Goal: Task Accomplishment & Management: Manage account settings

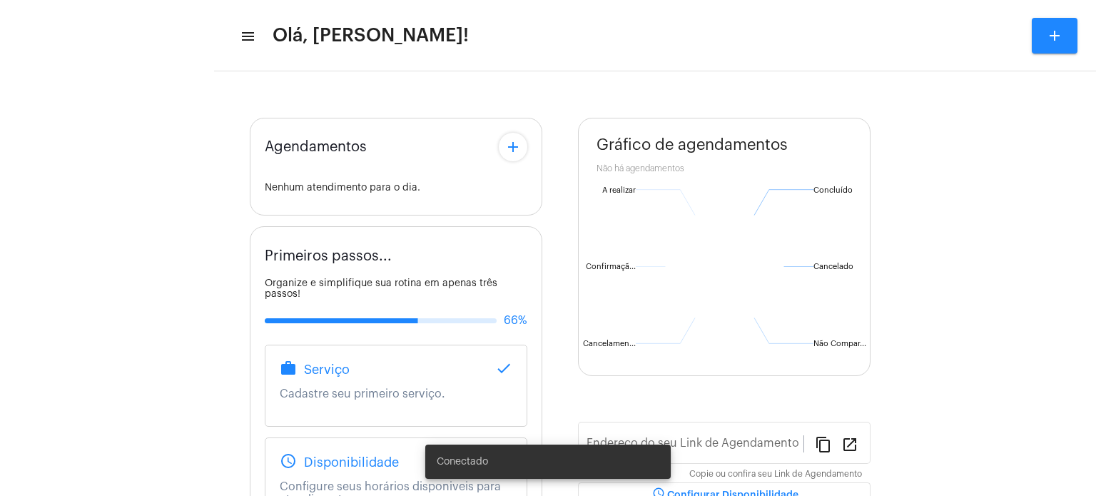
type input "[URL][DOMAIN_NAME]"
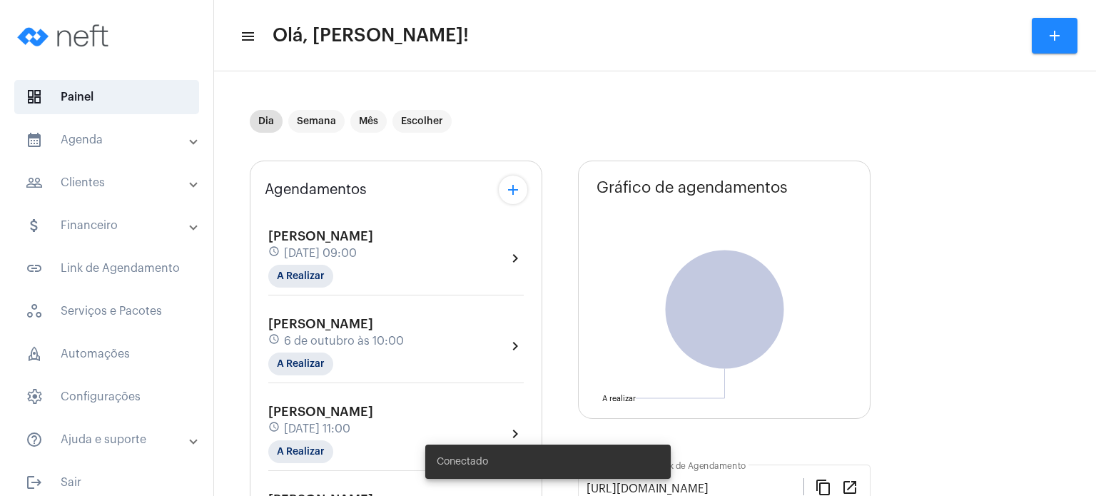
click at [295, 247] on span "[DATE] 09:00" at bounding box center [320, 253] width 73 height 13
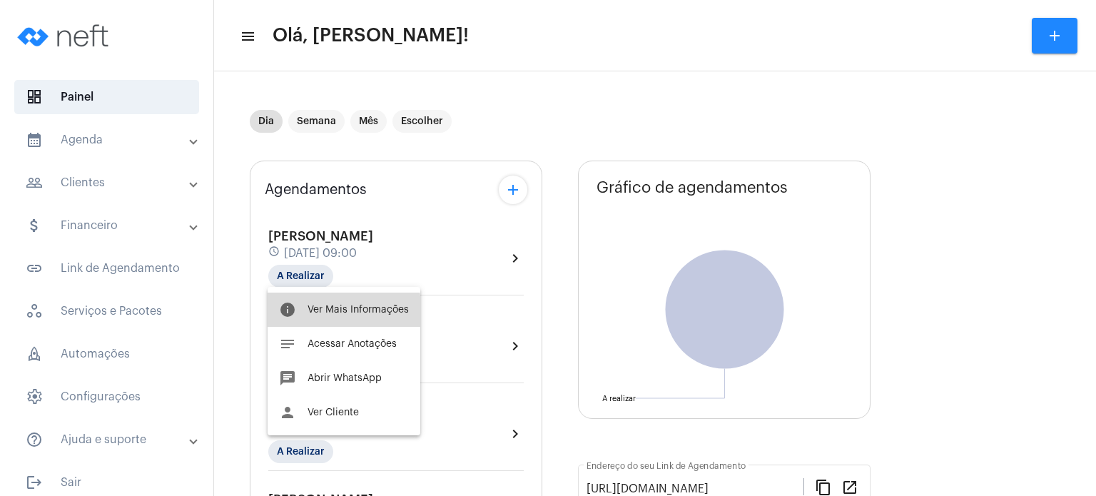
click at [305, 313] on button "info Ver Mais Informações" at bounding box center [344, 310] width 153 height 34
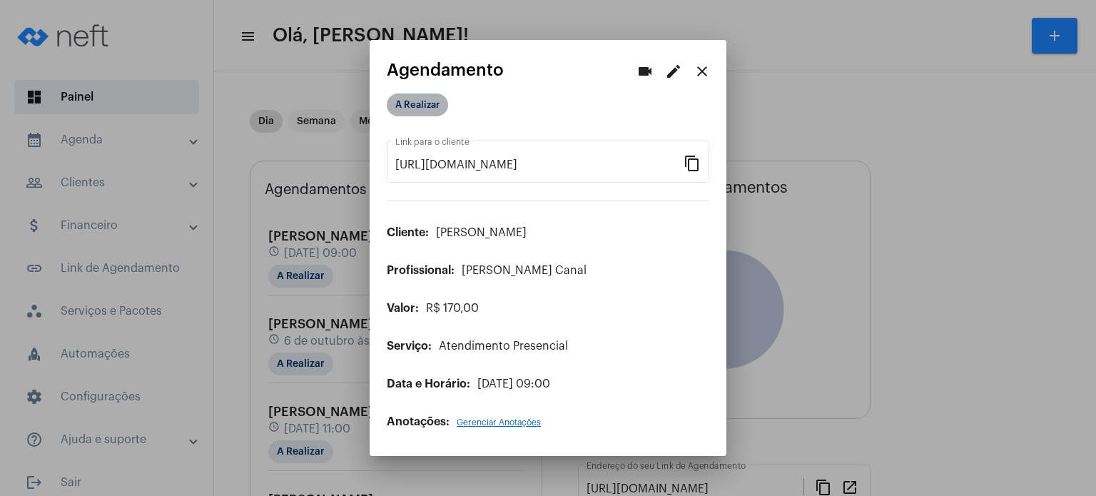
click at [407, 106] on mat-chip "A Realizar" at bounding box center [417, 104] width 61 height 23
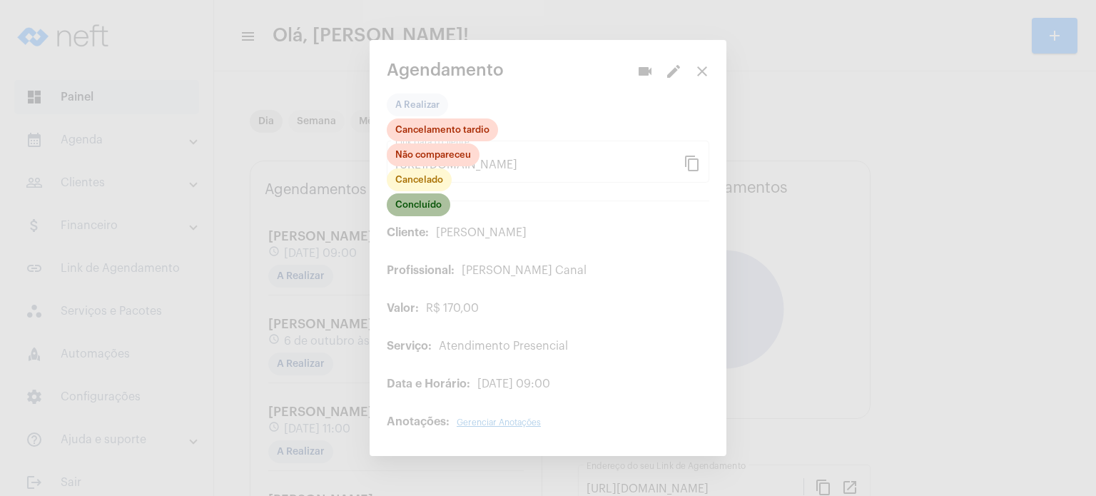
click at [422, 200] on mat-chip "Concluído" at bounding box center [418, 204] width 63 height 23
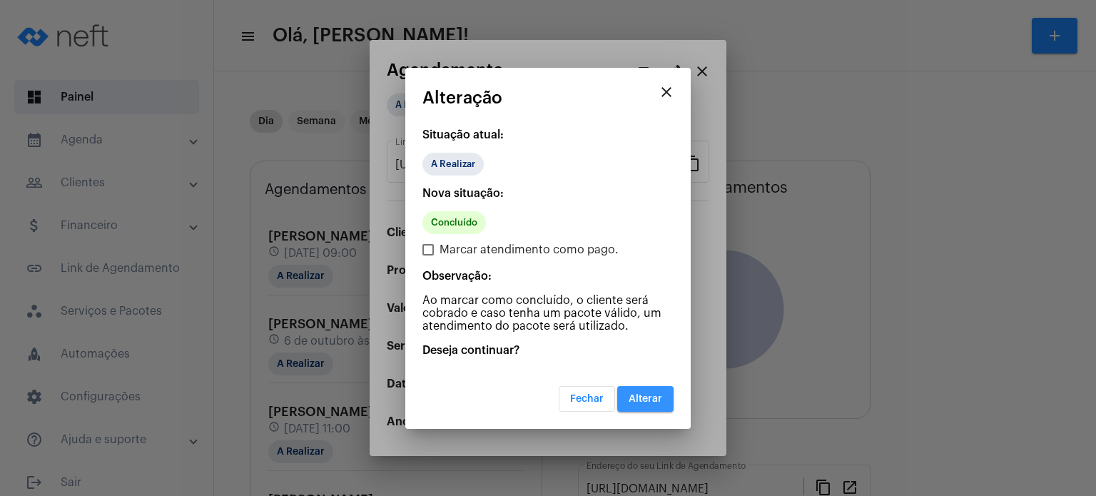
click at [629, 390] on button "Alterar" at bounding box center [645, 399] width 56 height 26
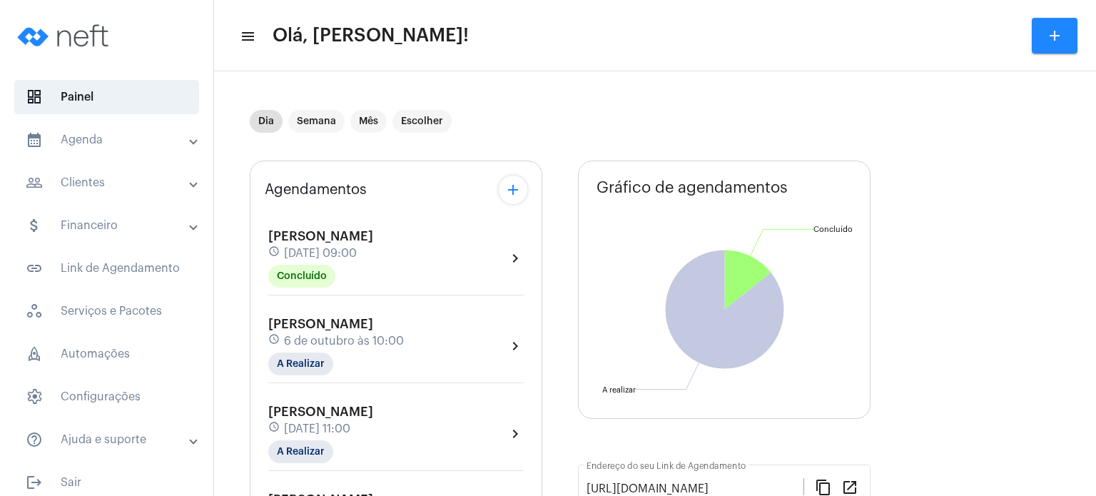
click at [255, 239] on div "Agendamentos add [PERSON_NAME] schedule [DATE] 09:00 Concluído chevron_right [P…" at bounding box center [396, 500] width 293 height 679
click at [117, 128] on mat-expansion-panel-header "calendar_month_outlined Agenda" at bounding box center [111, 140] width 205 height 34
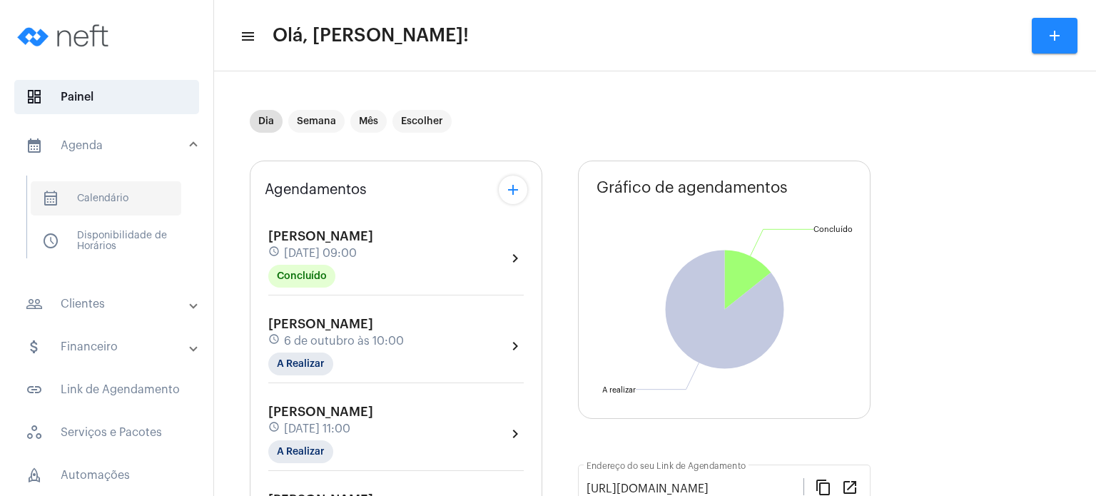
click at [109, 199] on span "calendar_month_outlined Calendário" at bounding box center [106, 198] width 151 height 34
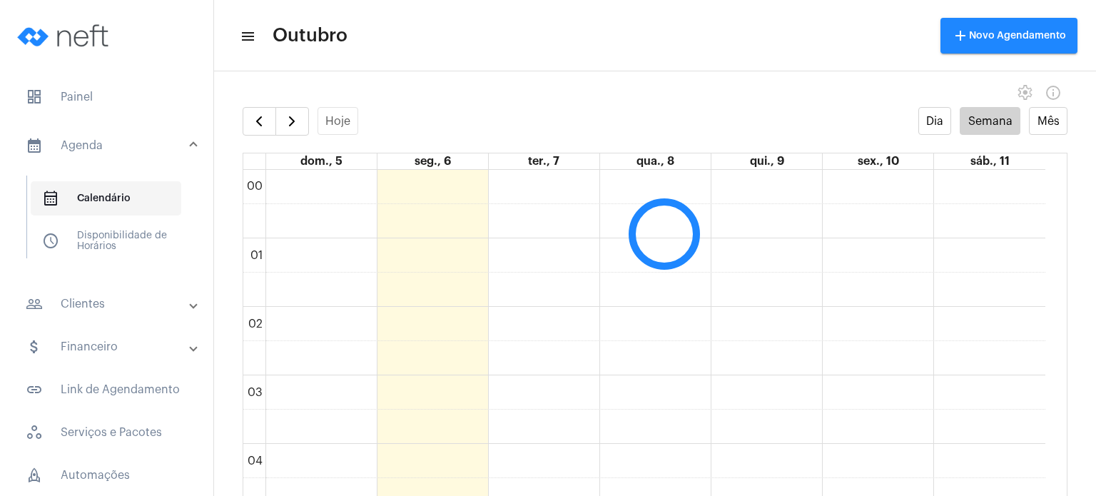
scroll to position [411, 0]
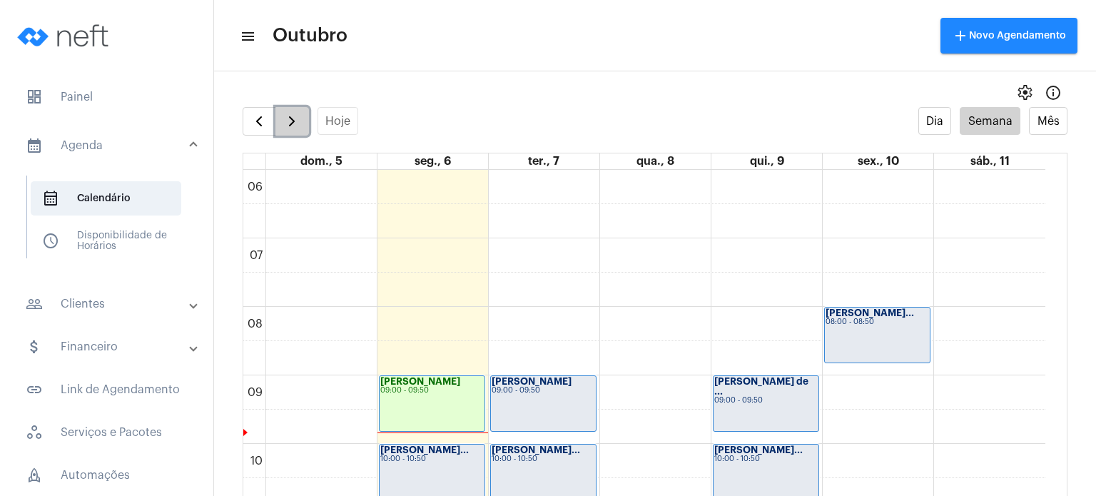
click at [291, 128] on span "button" at bounding box center [291, 121] width 17 height 17
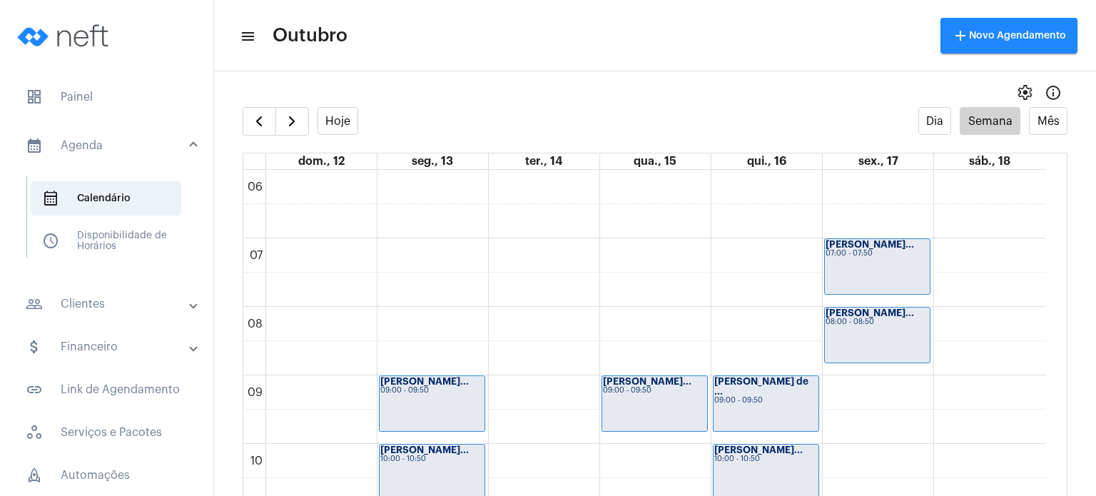
click at [308, 163] on link "dom., 12" at bounding box center [321, 161] width 52 height 16
click at [290, 124] on span "button" at bounding box center [291, 121] width 17 height 17
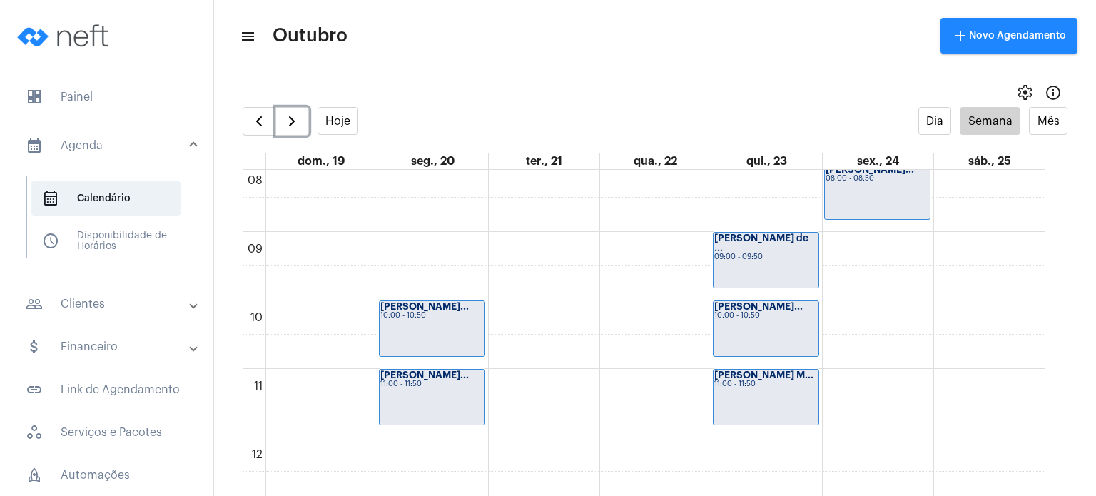
scroll to position [546, 0]
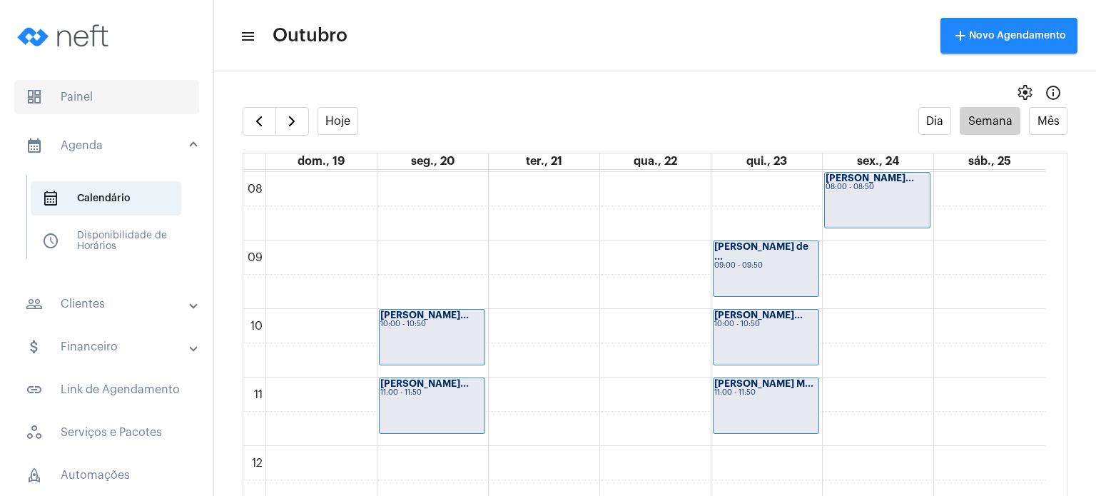
click at [54, 93] on span "dashboard Painel" at bounding box center [106, 97] width 185 height 34
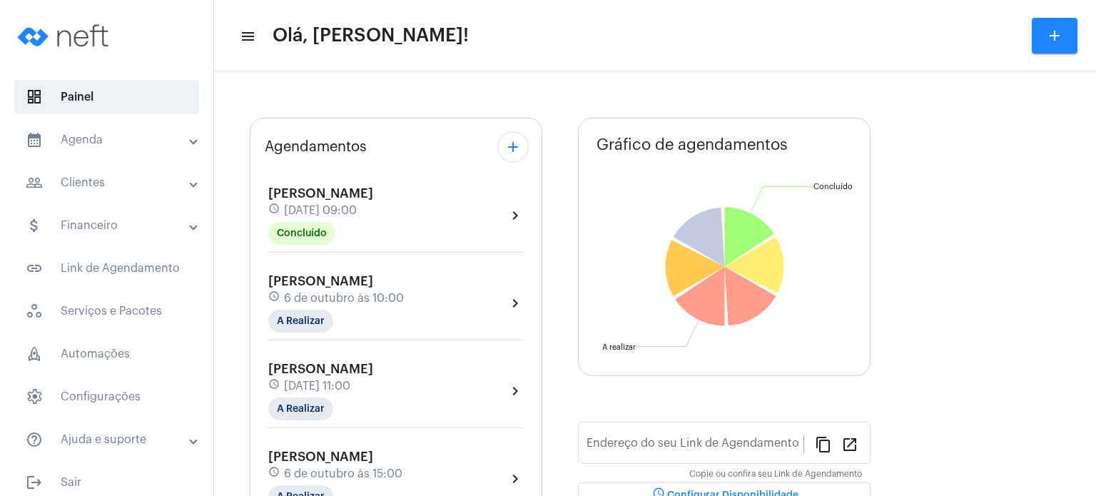
type input "[URL][DOMAIN_NAME]"
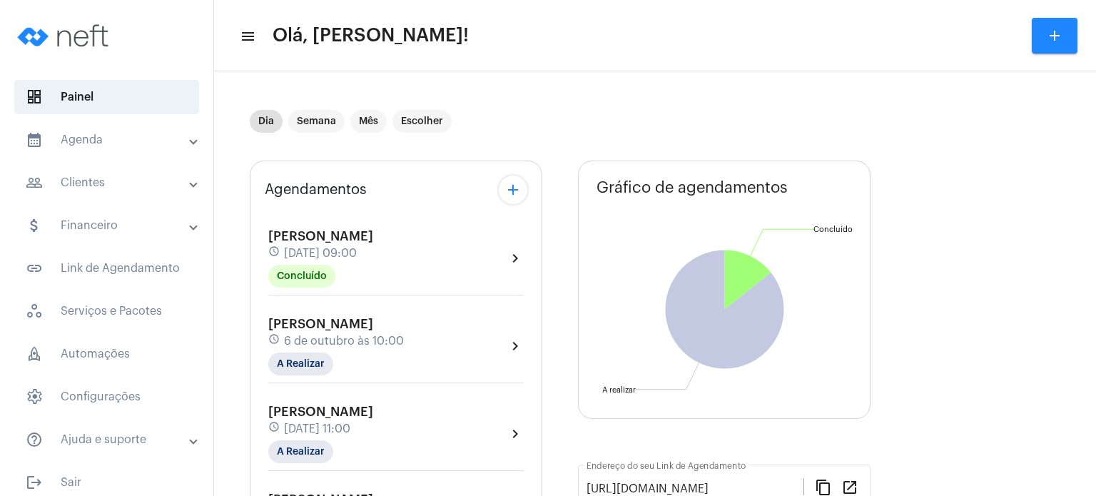
click at [310, 258] on span "[DATE] 09:00" at bounding box center [320, 253] width 73 height 13
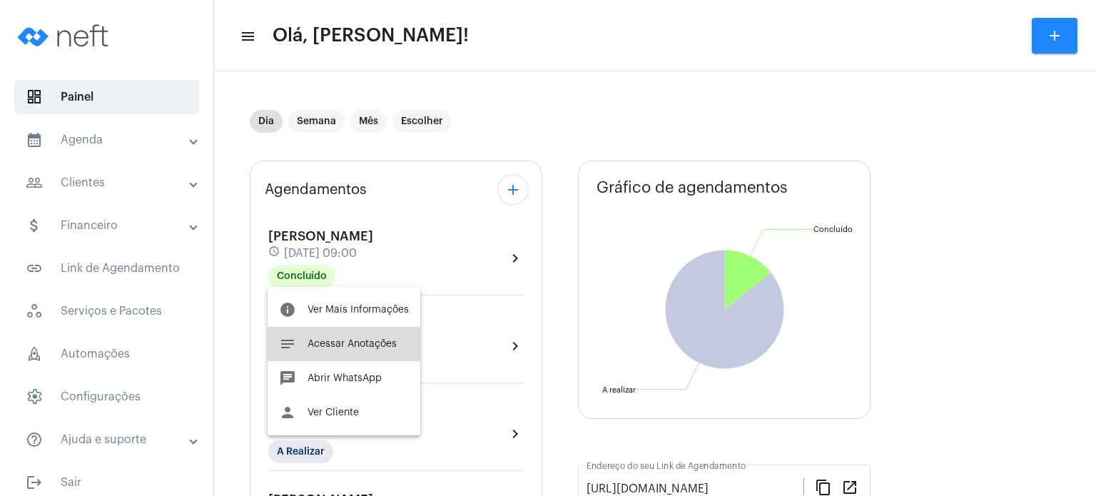
click at [311, 337] on button "notes Acessar Anotações" at bounding box center [344, 344] width 153 height 34
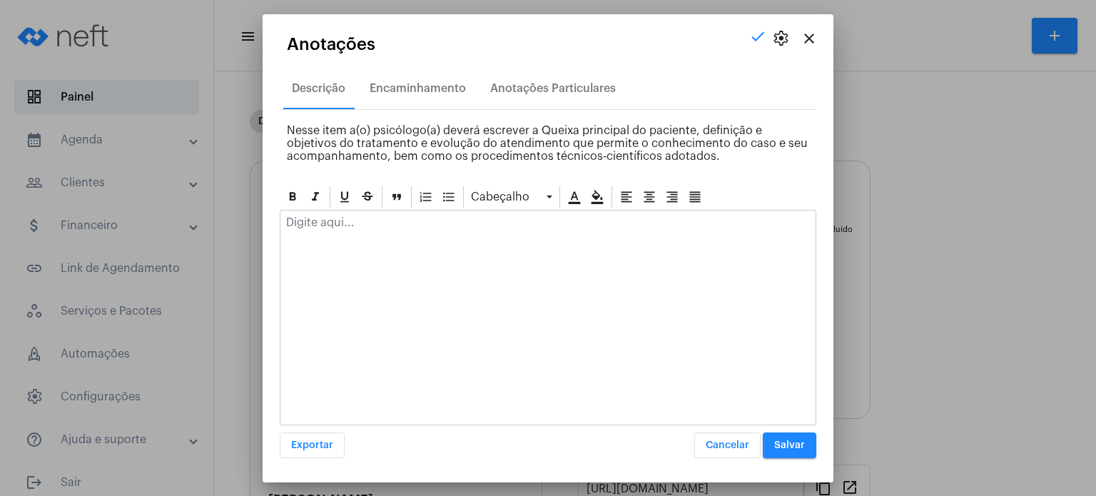
click at [347, 222] on p at bounding box center [548, 222] width 524 height 13
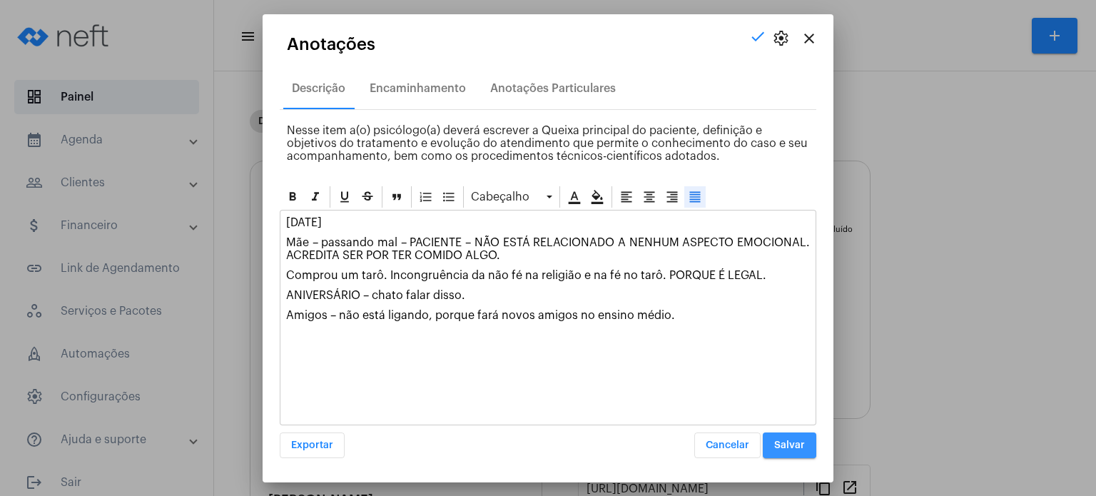
click at [782, 442] on span "Salvar" at bounding box center [789, 445] width 31 height 10
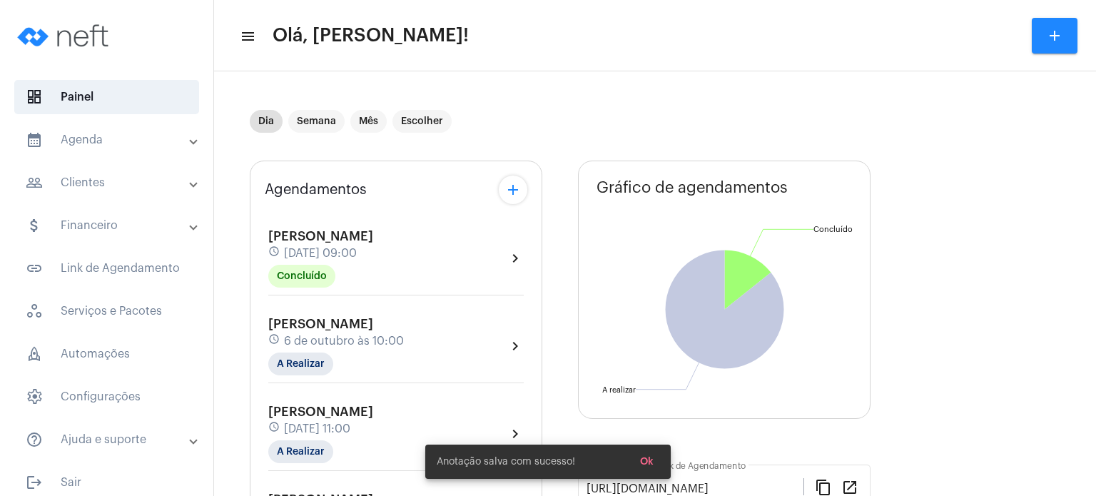
click at [359, 335] on span "6 de outubro às 10:00" at bounding box center [344, 341] width 120 height 13
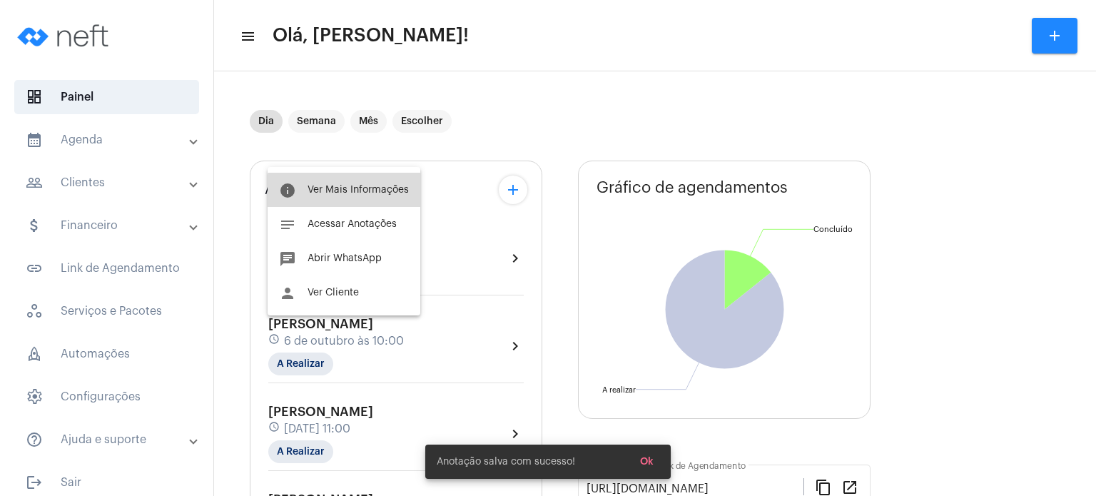
click at [373, 197] on button "info Ver Mais Informações" at bounding box center [344, 190] width 153 height 34
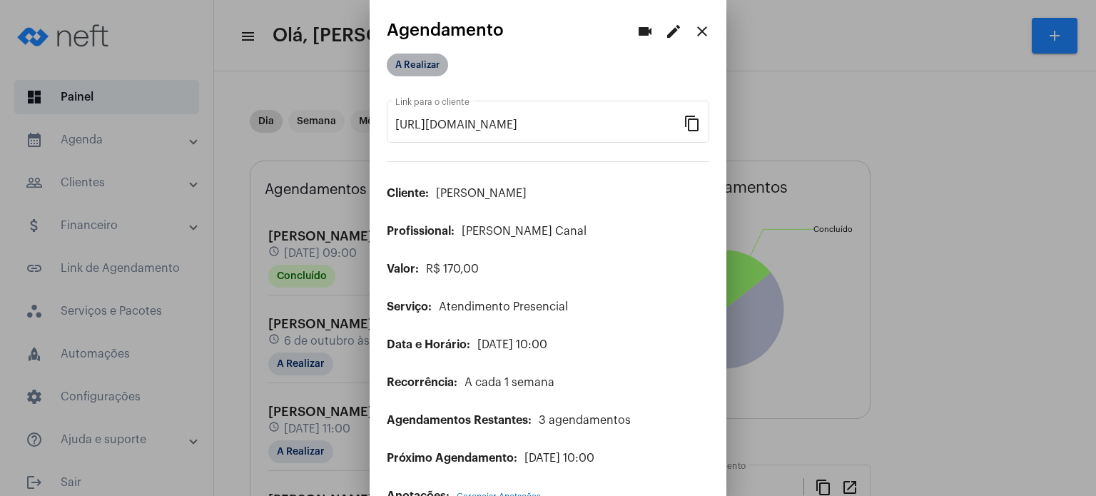
click at [435, 63] on mat-chip "A Realizar" at bounding box center [417, 65] width 61 height 23
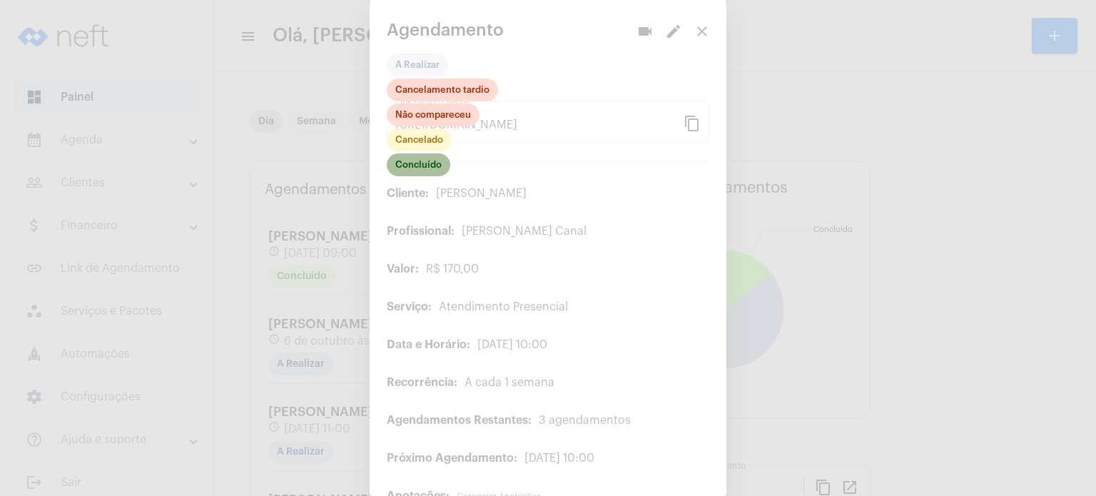
click at [422, 171] on mat-chip "Concluído" at bounding box center [418, 164] width 63 height 23
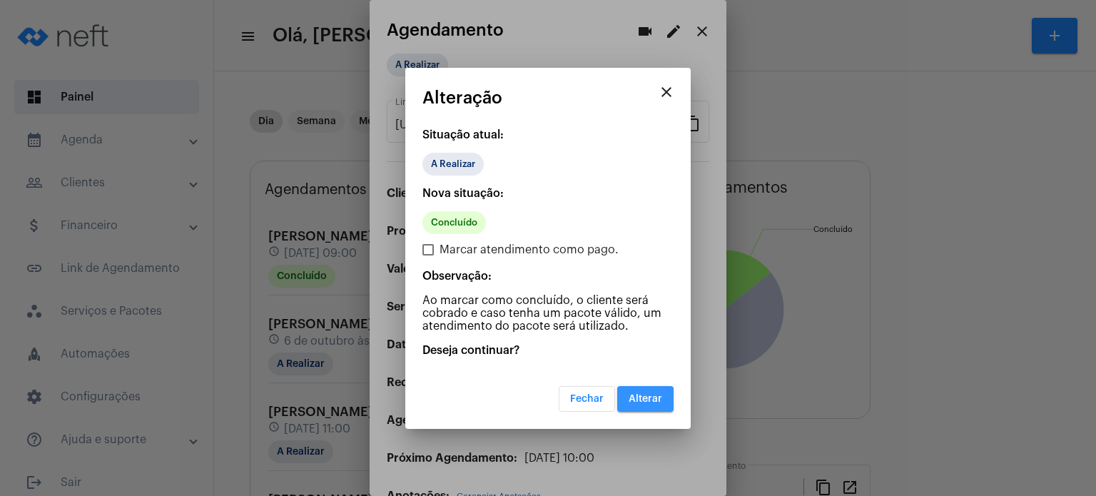
click at [639, 399] on span "Alterar" at bounding box center [646, 399] width 34 height 10
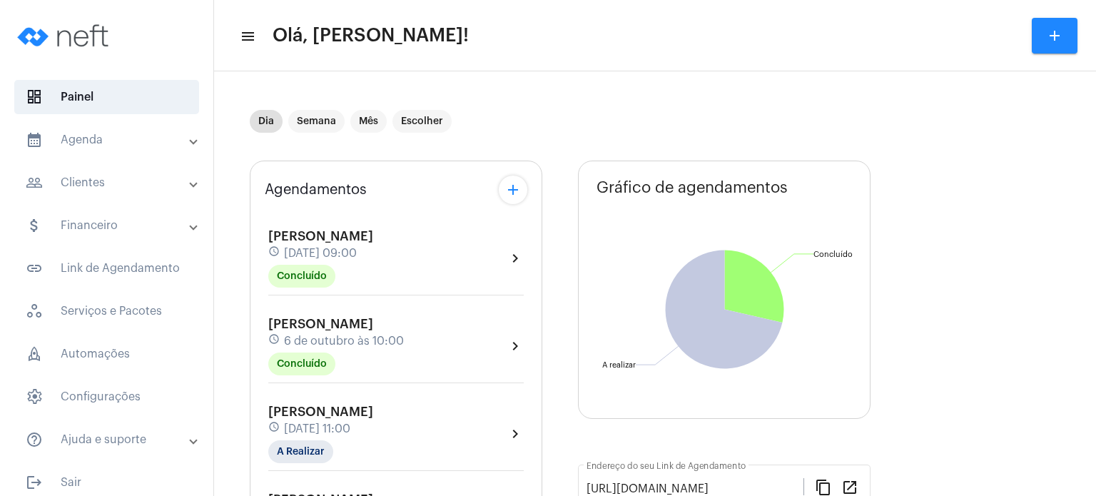
click at [97, 139] on mat-panel-title "calendar_month_outlined Agenda" at bounding box center [108, 139] width 165 height 17
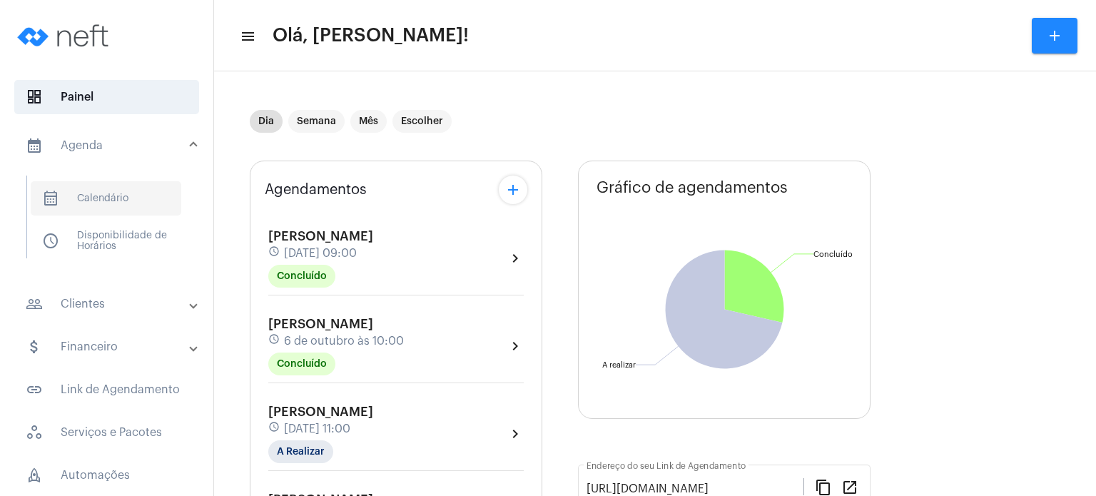
click at [103, 200] on span "calendar_month_outlined Calendário" at bounding box center [106, 198] width 151 height 34
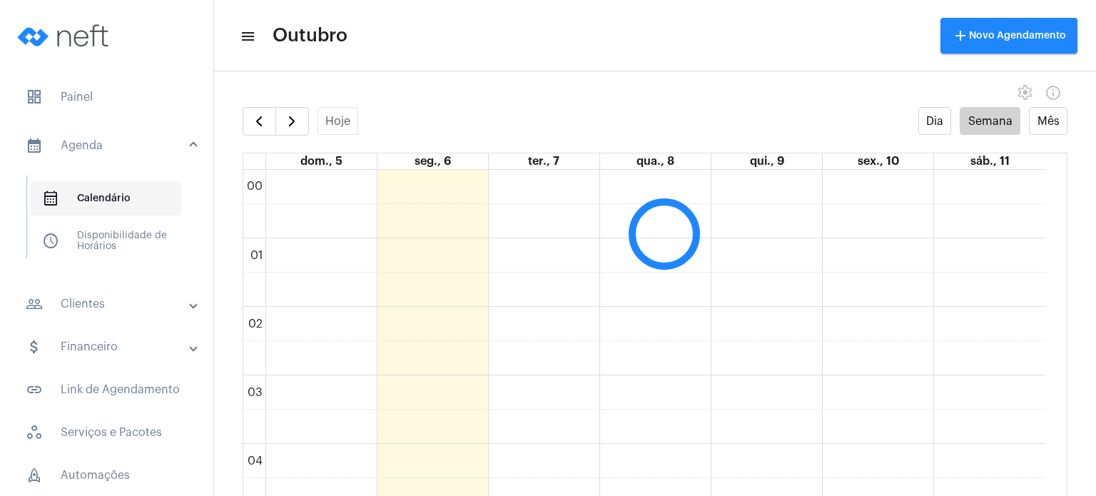
scroll to position [411, 0]
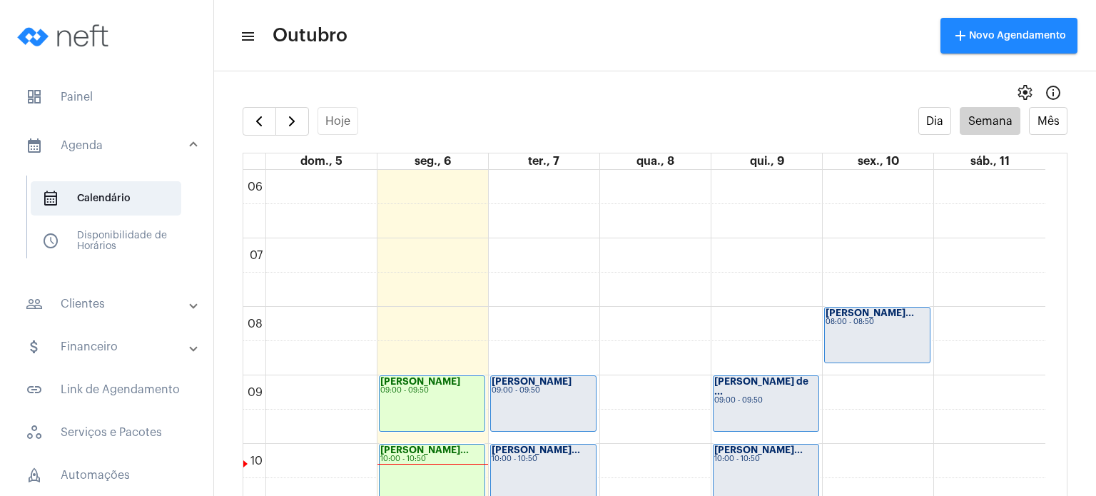
click at [565, 390] on div "09:00 - 09:50" at bounding box center [543, 391] width 103 height 8
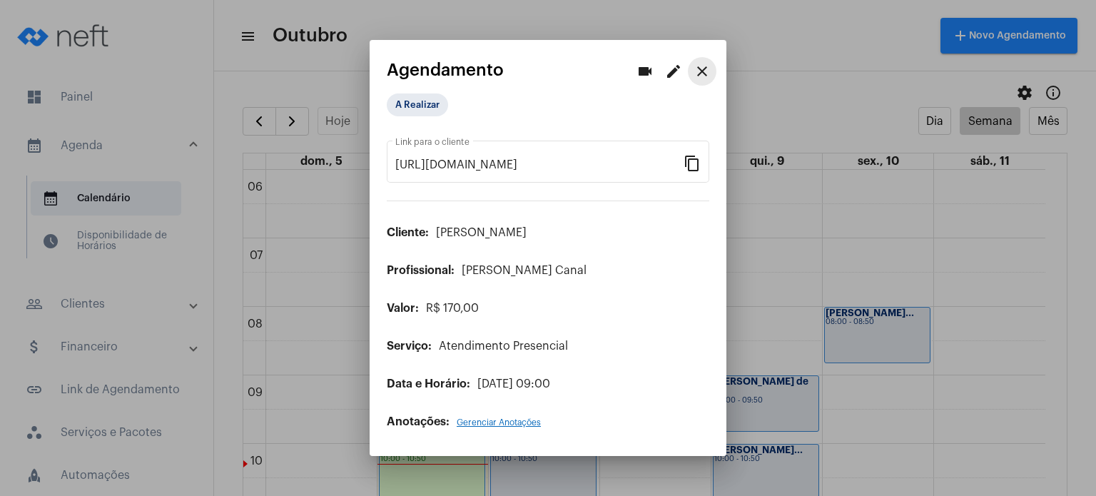
click at [696, 71] on mat-icon "close" at bounding box center [702, 71] width 17 height 17
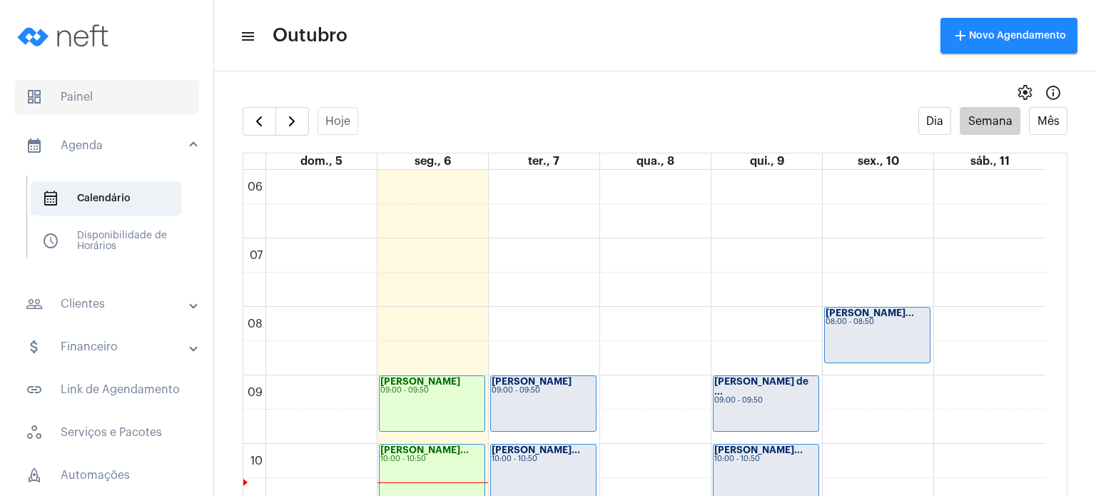
click at [94, 86] on span "dashboard Painel" at bounding box center [106, 97] width 185 height 34
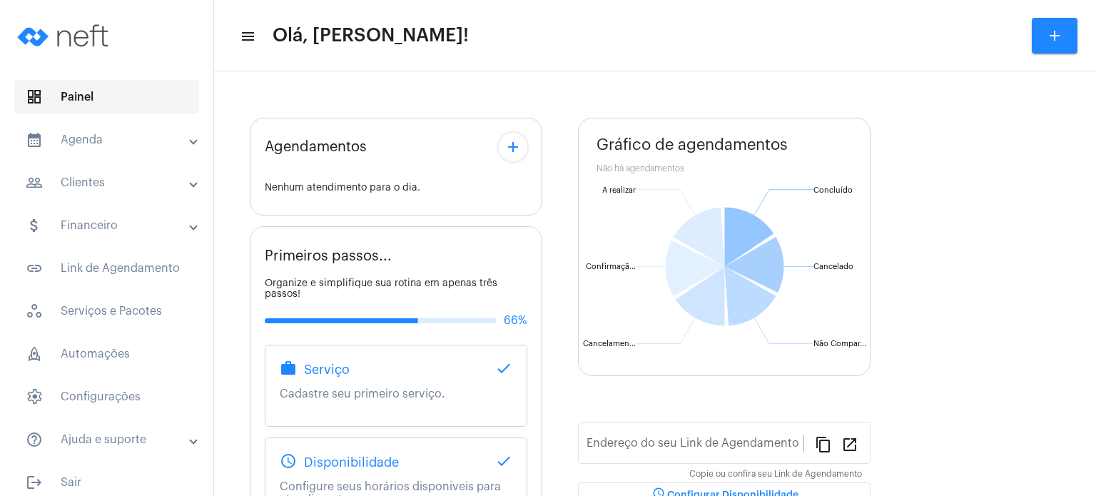
type input "[URL][DOMAIN_NAME]"
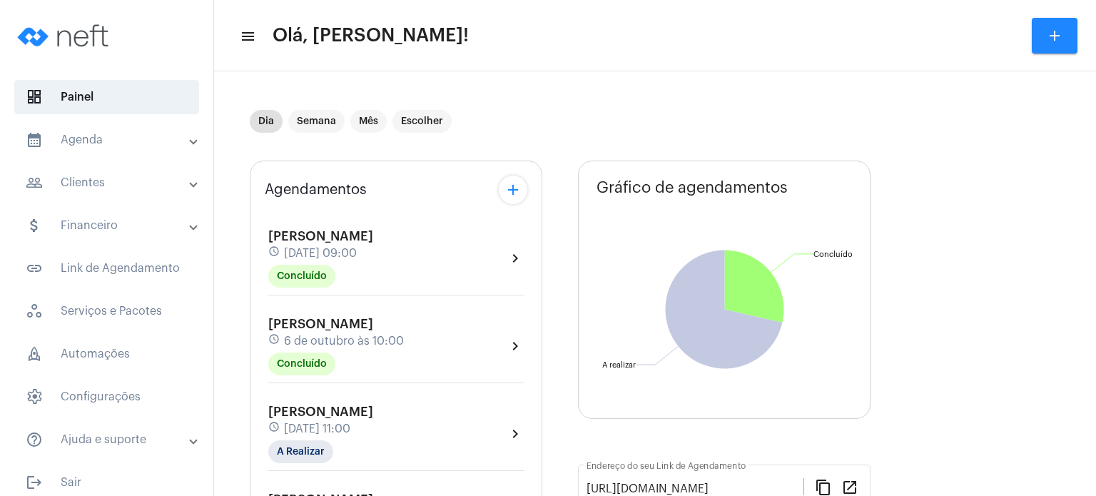
click at [295, 326] on span "[PERSON_NAME]" at bounding box center [320, 323] width 105 height 13
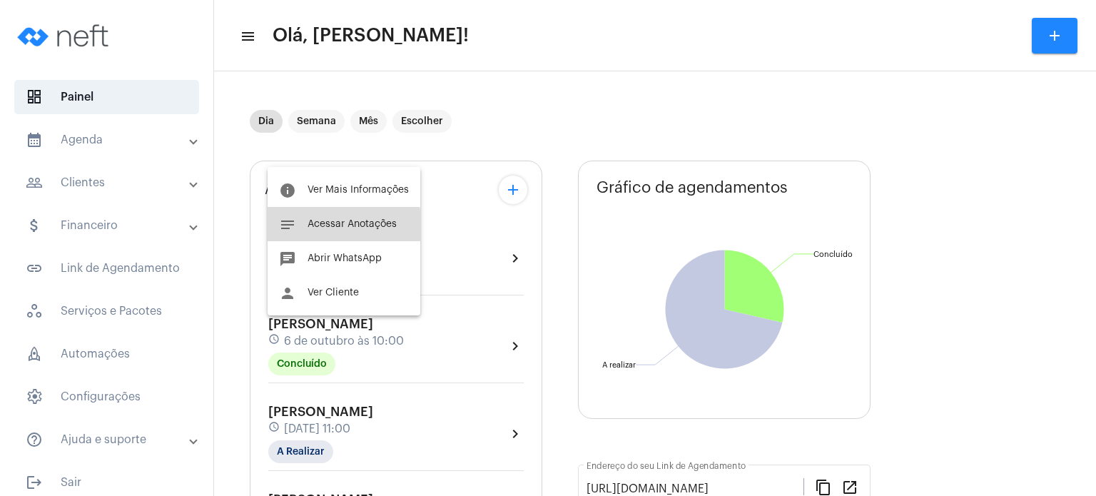
click at [331, 226] on span "Acessar Anotações" at bounding box center [352, 224] width 89 height 10
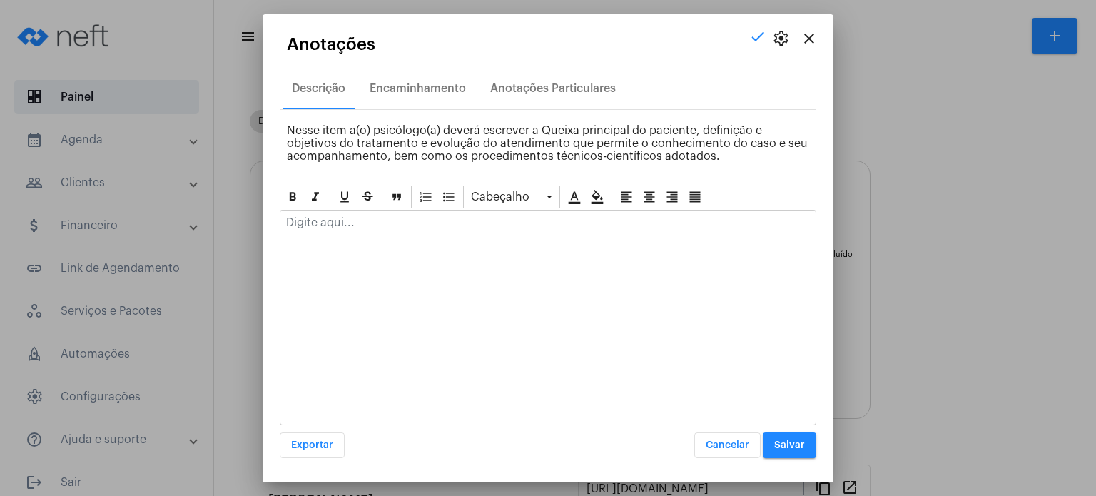
click at [331, 227] on p at bounding box center [548, 222] width 524 height 13
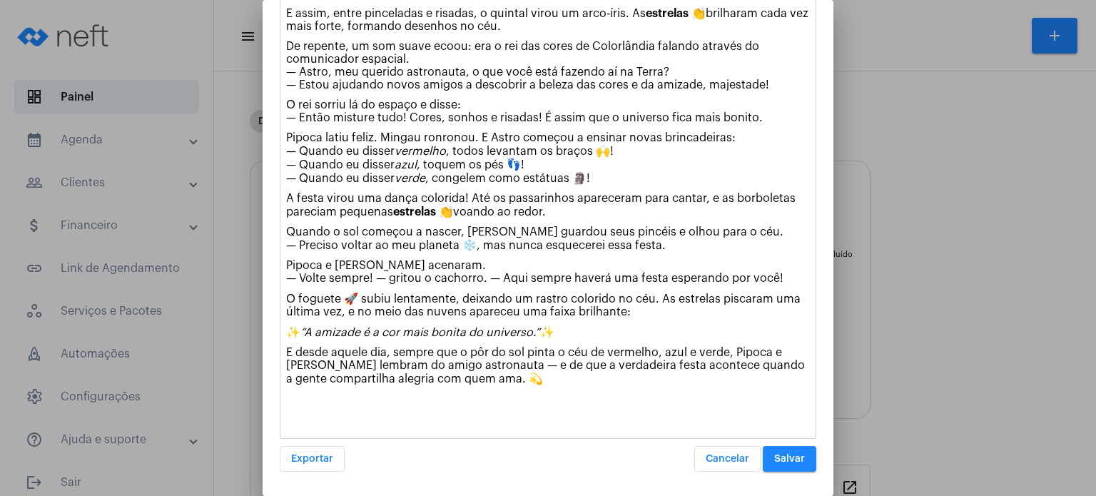
scroll to position [1911, 0]
click at [788, 464] on button "Salvar" at bounding box center [790, 459] width 54 height 26
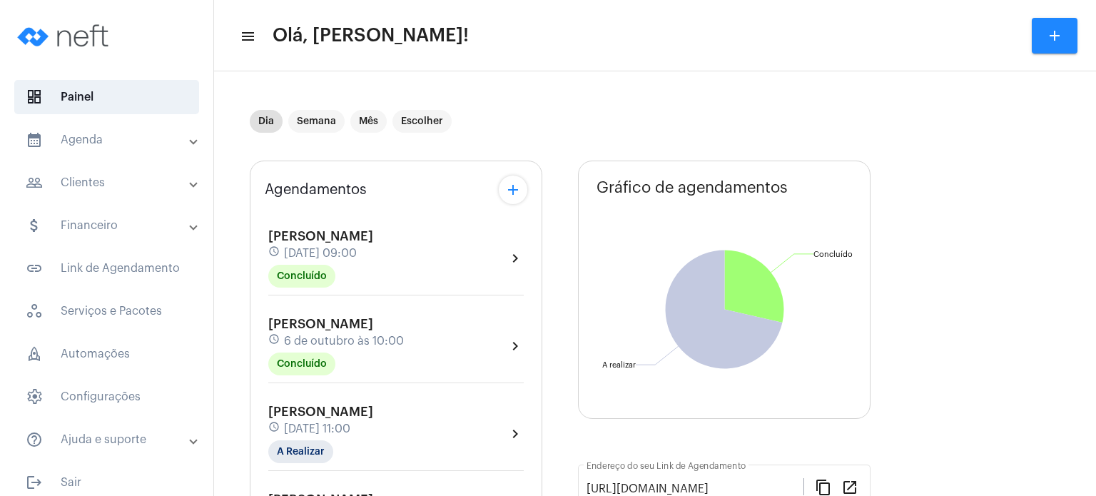
click at [75, 141] on mat-panel-title "calendar_month_outlined Agenda" at bounding box center [108, 139] width 165 height 17
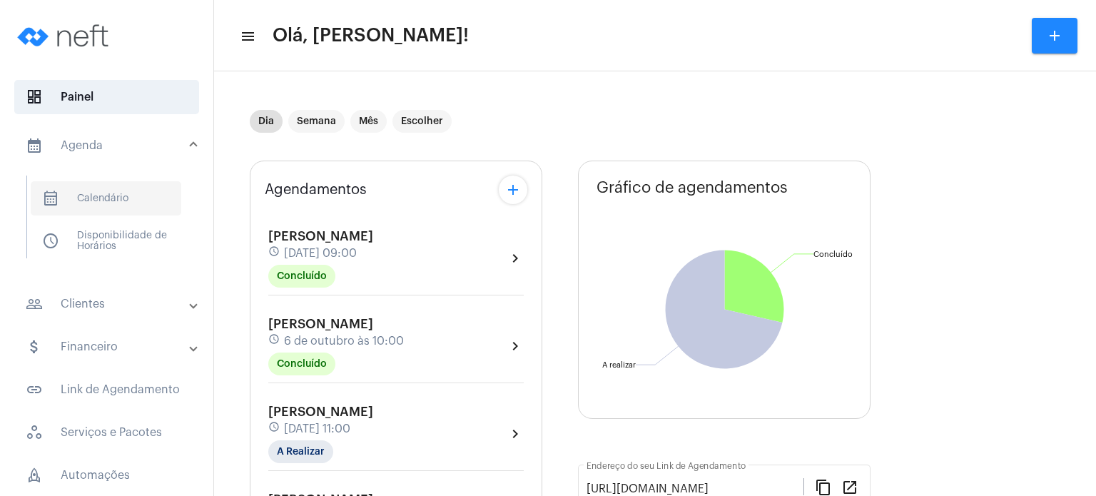
click at [138, 200] on span "calendar_month_outlined Calendário" at bounding box center [106, 198] width 151 height 34
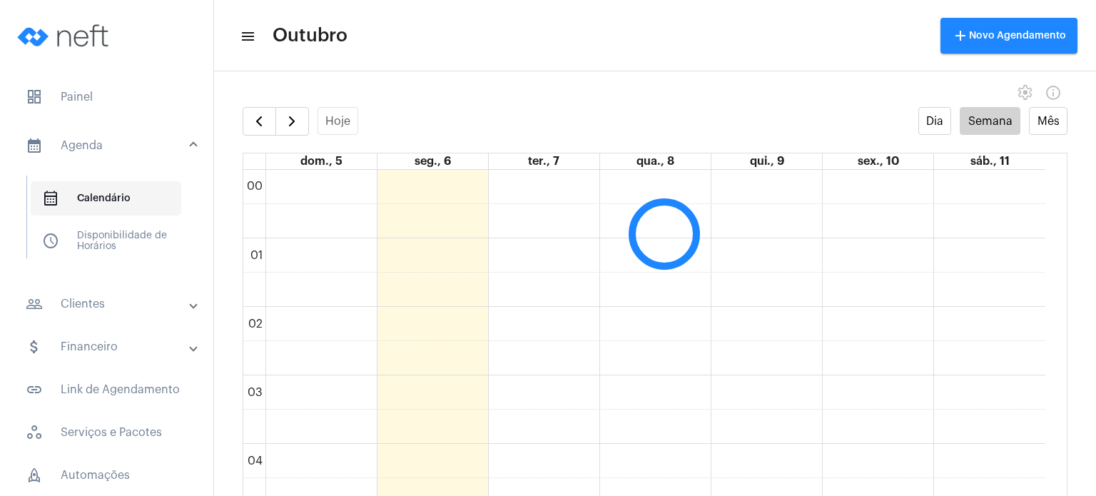
scroll to position [411, 0]
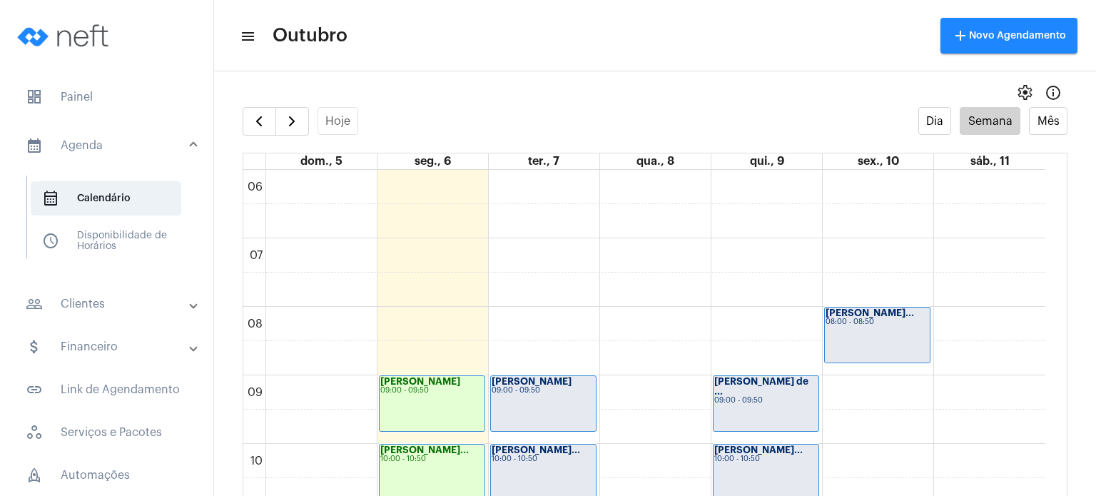
click at [555, 395] on div "[PERSON_NAME] 09:00 - 09:50" at bounding box center [543, 403] width 105 height 55
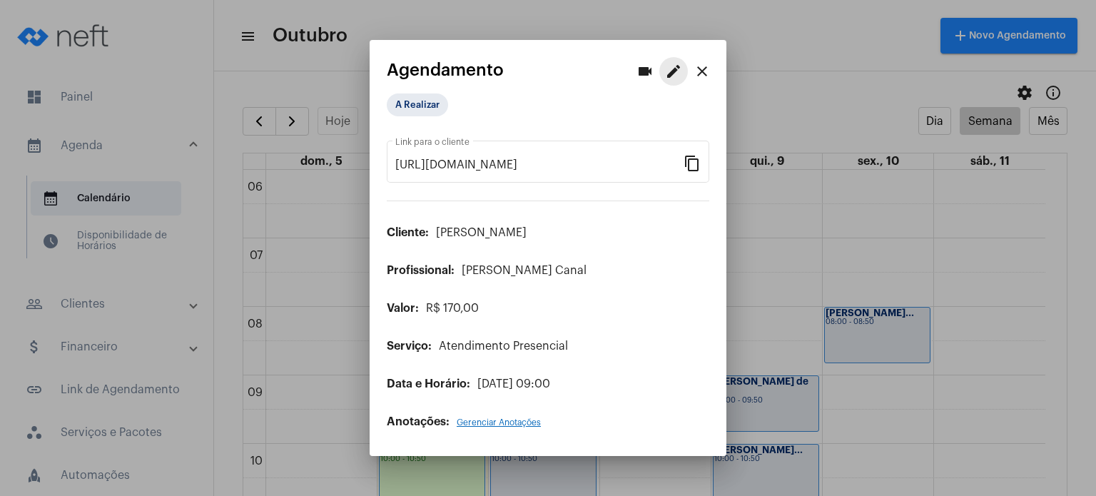
click at [668, 61] on button "edit" at bounding box center [673, 71] width 29 height 29
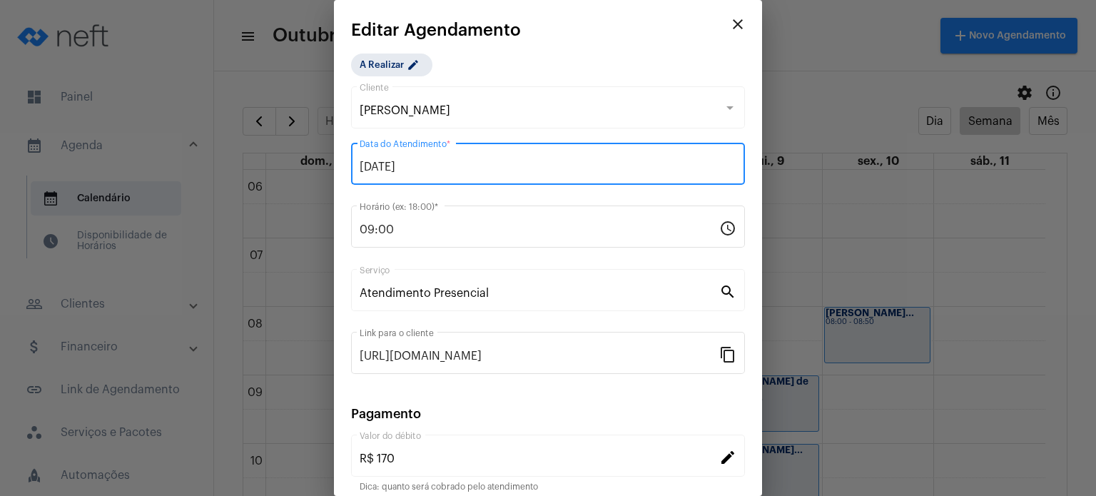
click at [442, 165] on input "[DATE]" at bounding box center [548, 167] width 377 height 13
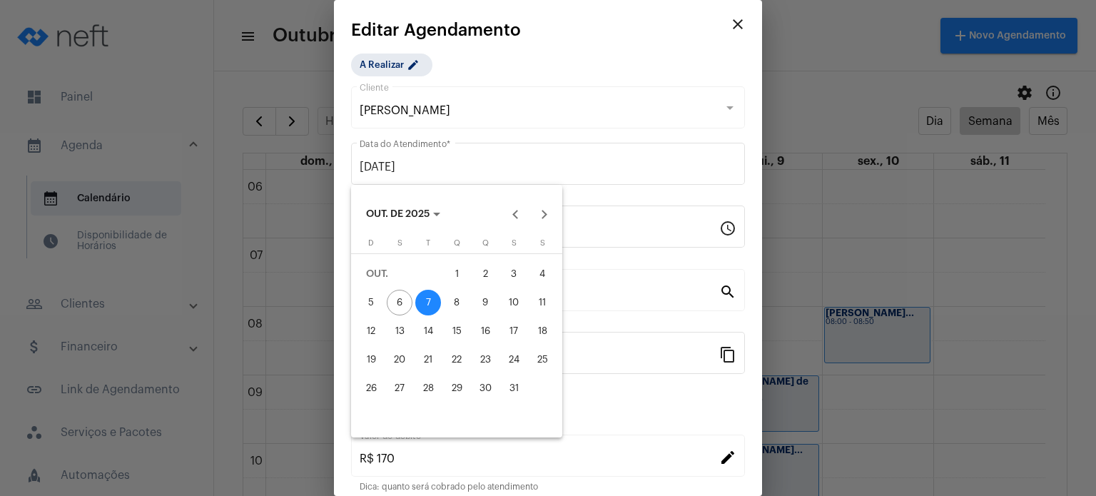
click at [454, 293] on div "8" at bounding box center [457, 303] width 26 height 26
type input "[DATE]"
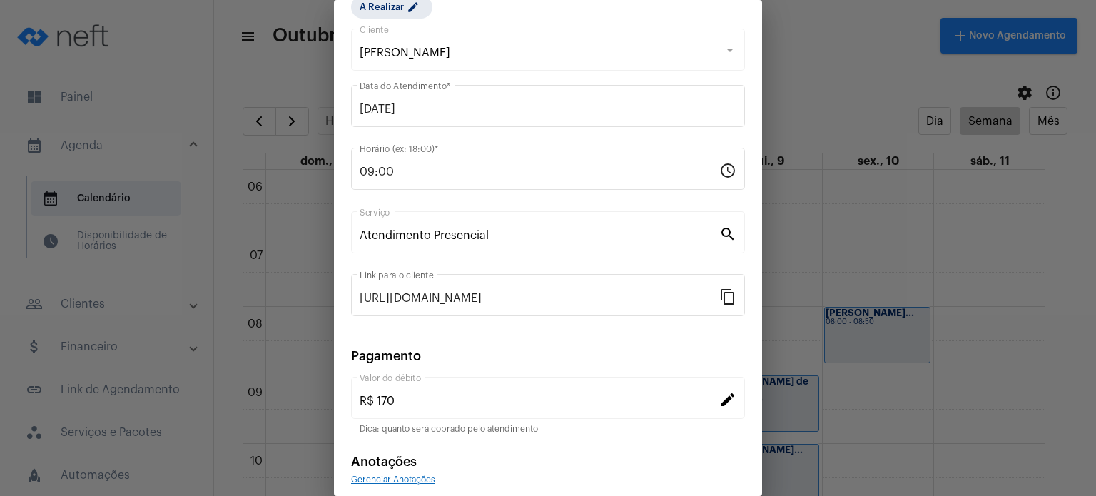
scroll to position [116, 0]
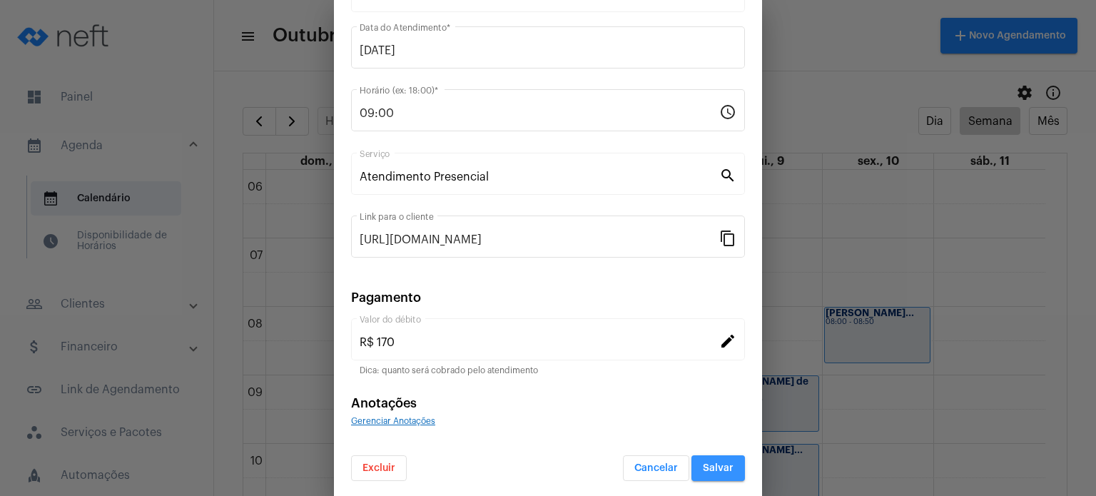
click at [708, 470] on span "Salvar" at bounding box center [718, 468] width 31 height 10
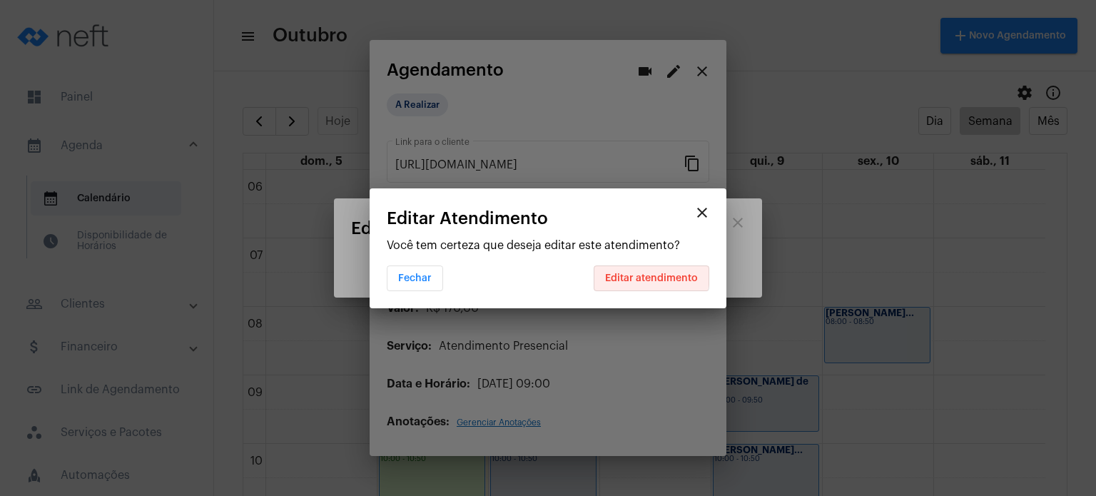
click at [638, 270] on button "Editar atendimento" at bounding box center [652, 278] width 116 height 26
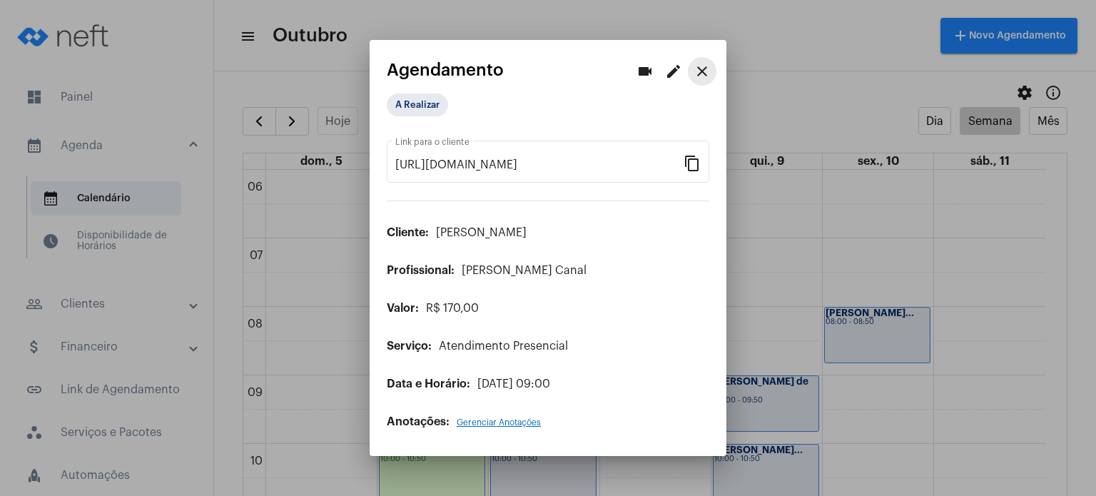
click at [705, 73] on mat-icon "close" at bounding box center [702, 71] width 17 height 17
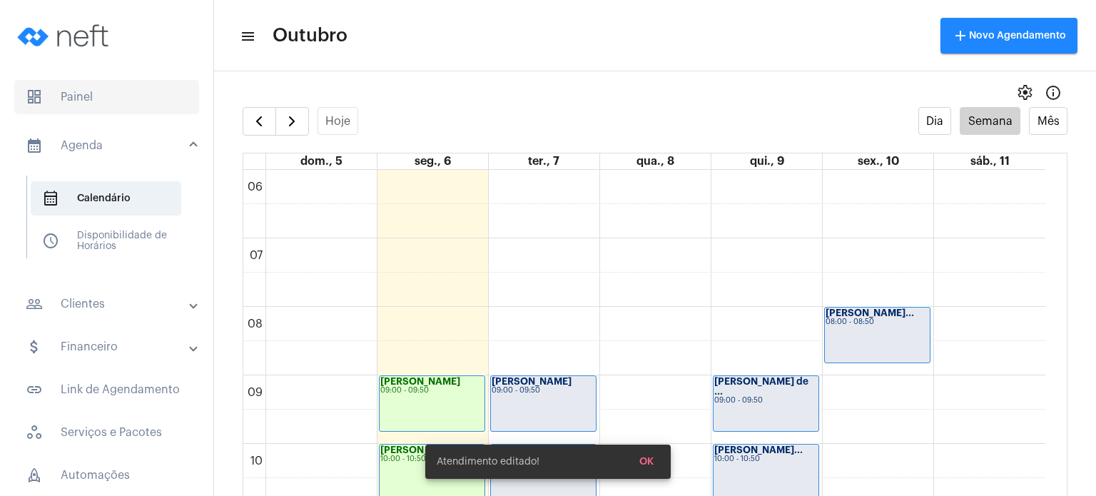
click at [81, 101] on span "dashboard Painel" at bounding box center [106, 97] width 185 height 34
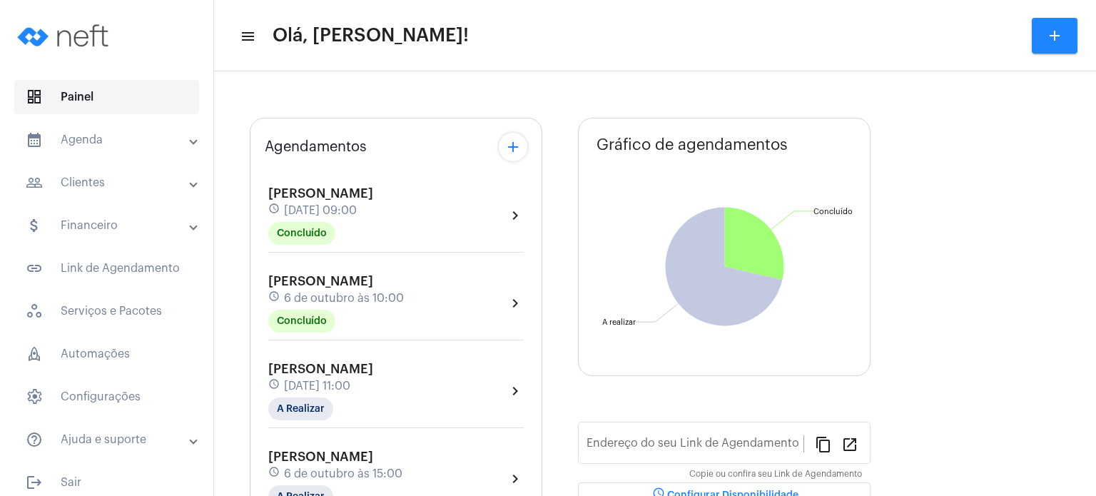
type input "[URL][DOMAIN_NAME]"
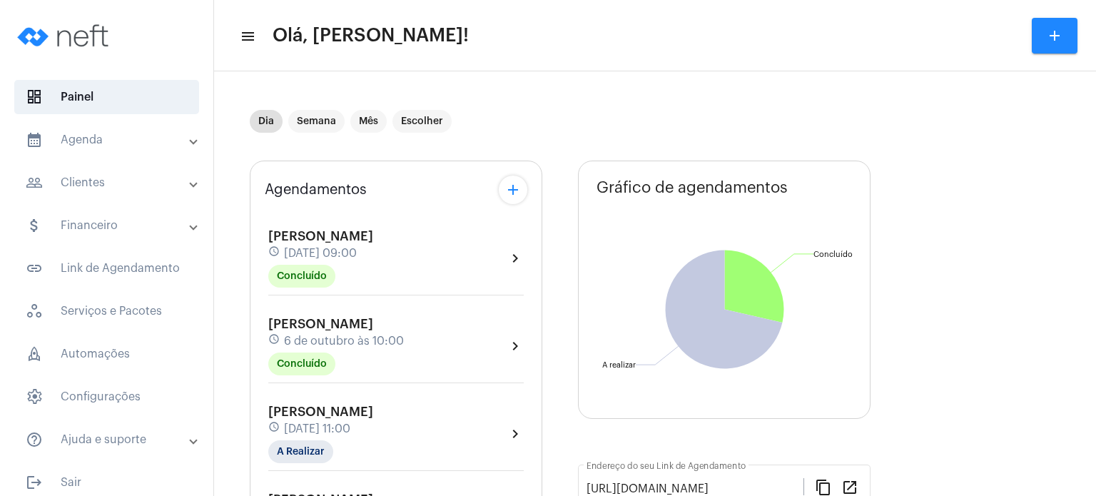
click at [88, 133] on mat-panel-title "calendar_month_outlined Agenda" at bounding box center [108, 139] width 165 height 17
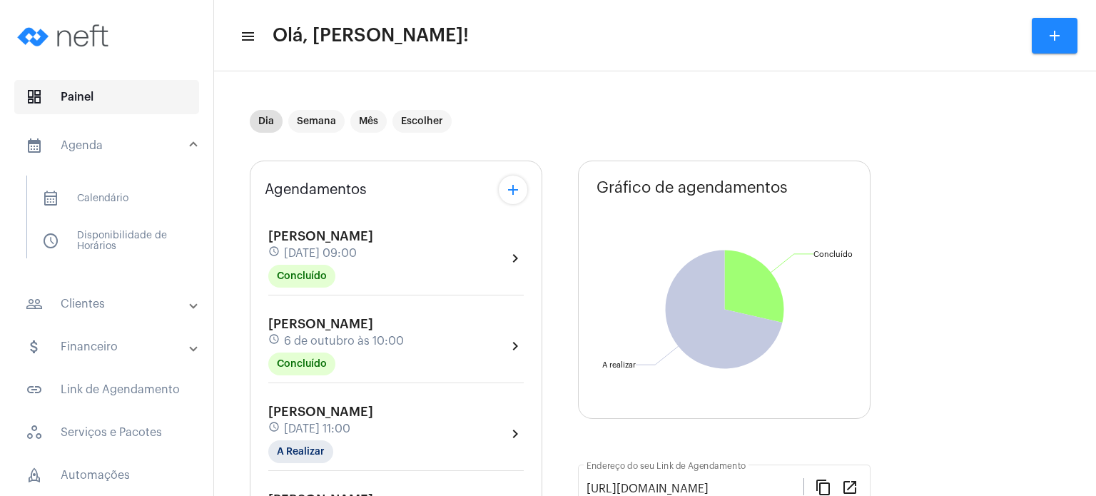
click at [94, 106] on span "dashboard Painel" at bounding box center [106, 97] width 185 height 34
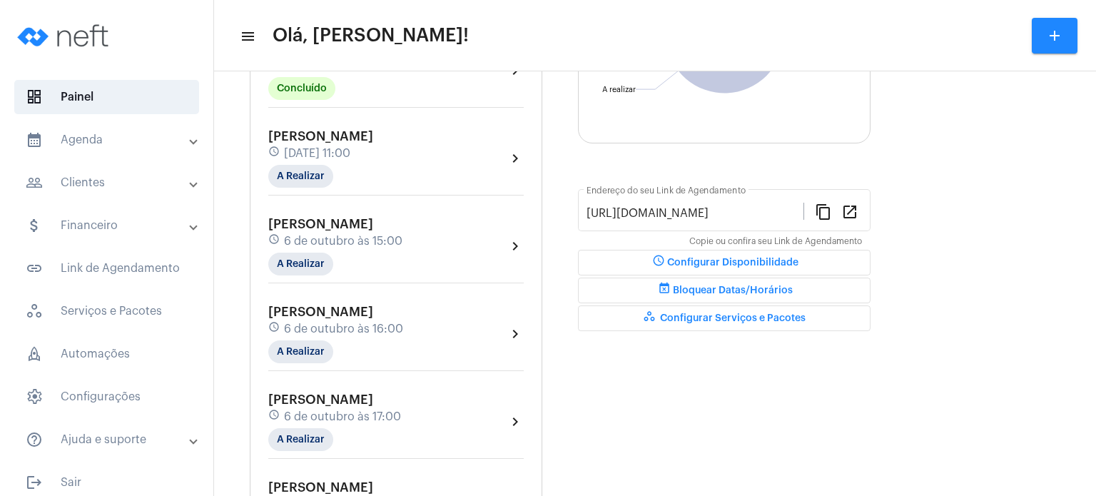
scroll to position [285, 0]
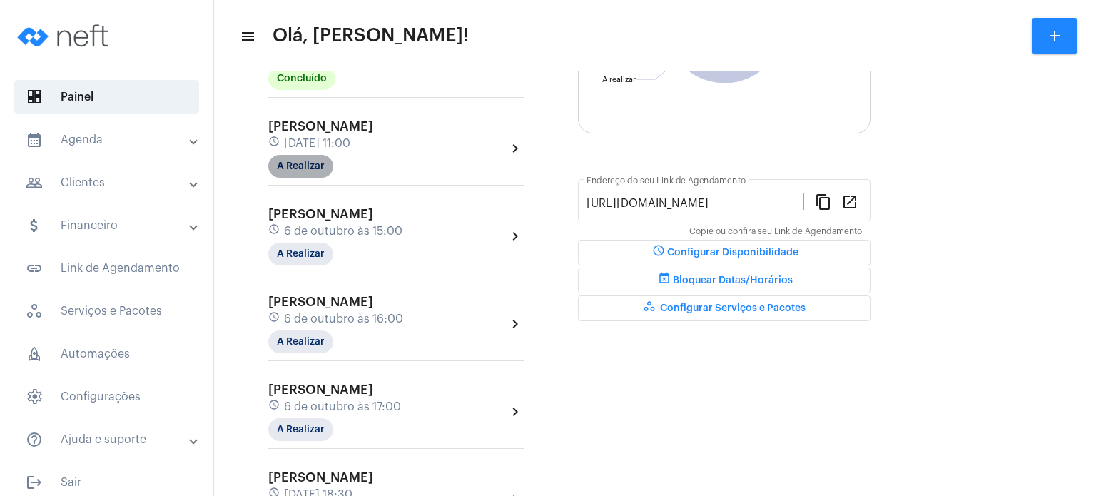
click at [321, 171] on mat-chip "A Realizar" at bounding box center [300, 166] width 65 height 23
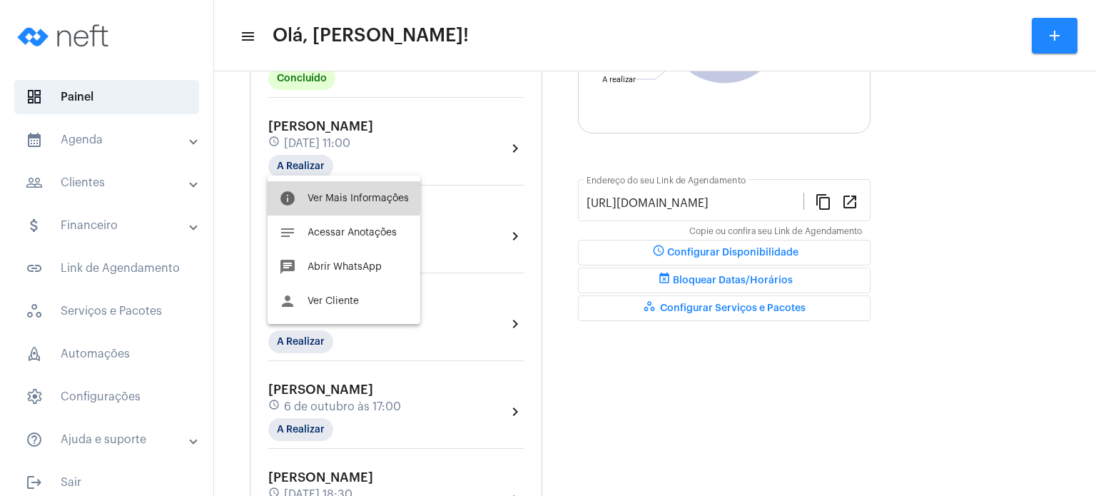
click at [341, 193] on span "Ver Mais Informações" at bounding box center [358, 198] width 101 height 10
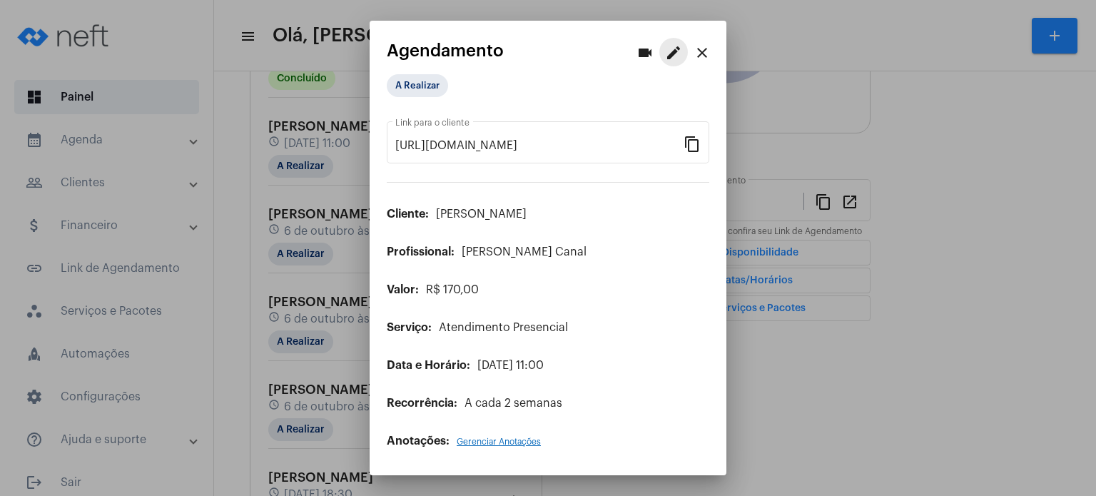
click at [676, 59] on mat-icon "edit" at bounding box center [673, 52] width 17 height 17
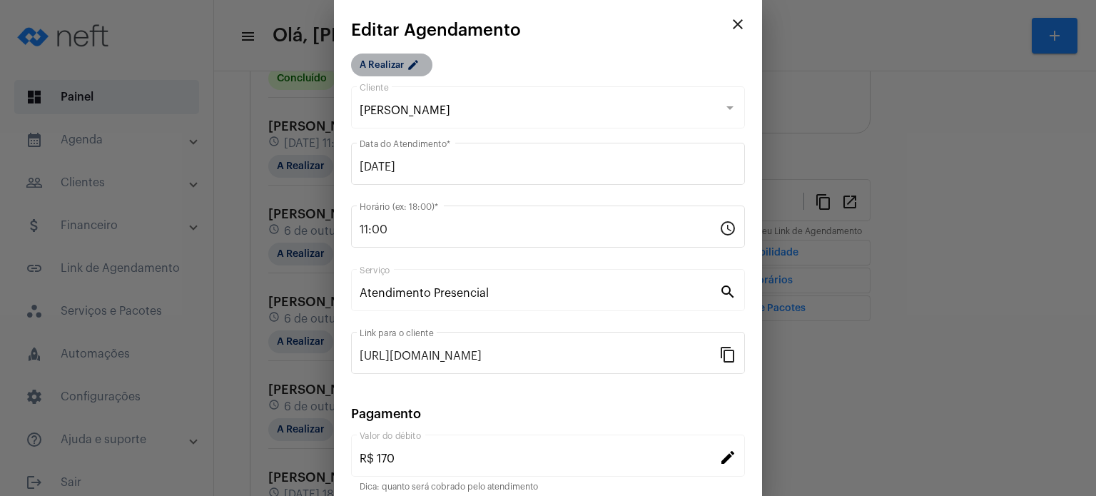
click at [407, 68] on mat-icon "edit" at bounding box center [415, 67] width 17 height 17
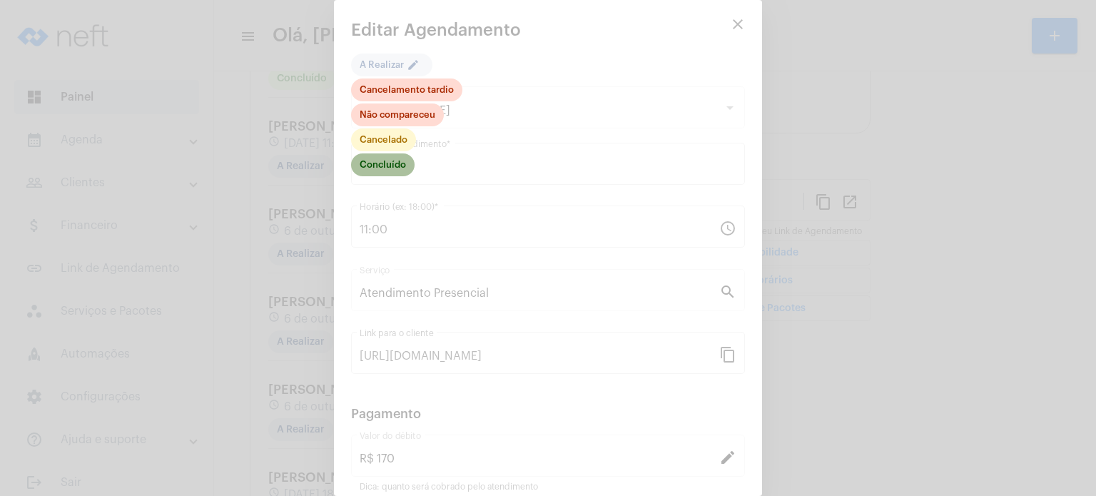
click at [390, 165] on mat-chip "Concluído" at bounding box center [382, 164] width 63 height 23
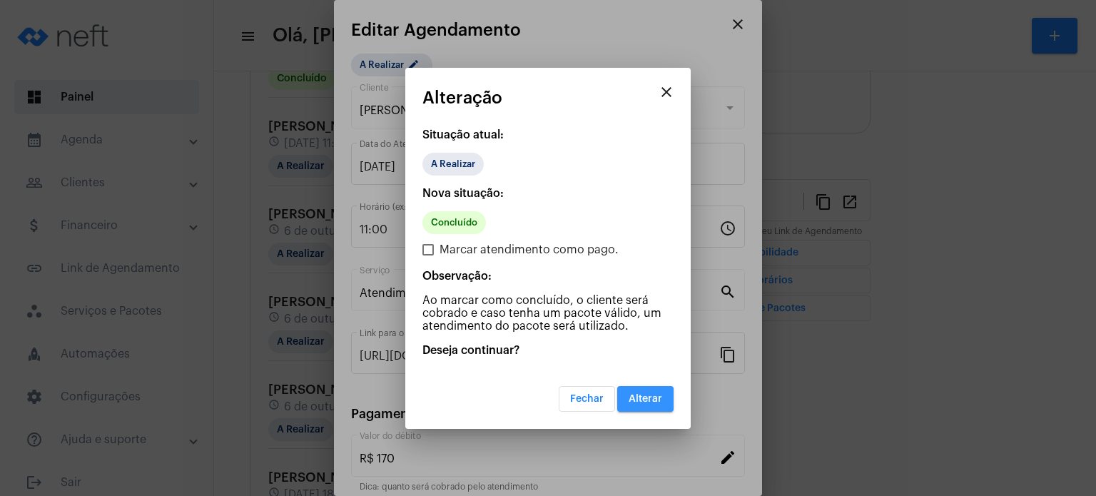
click at [651, 407] on button "Alterar" at bounding box center [645, 399] width 56 height 26
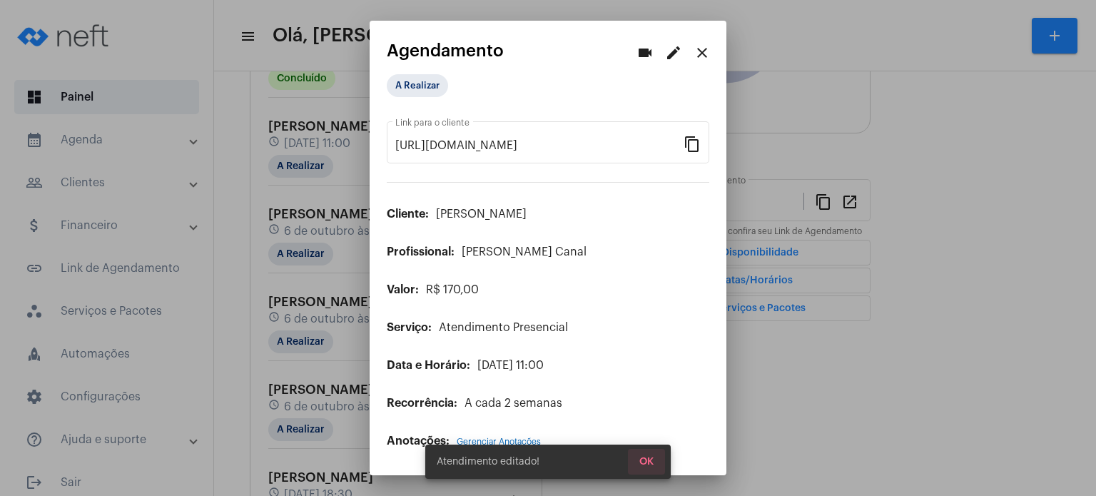
click at [643, 463] on span "OK" at bounding box center [646, 462] width 14 height 10
click at [696, 55] on mat-icon "close" at bounding box center [702, 52] width 17 height 17
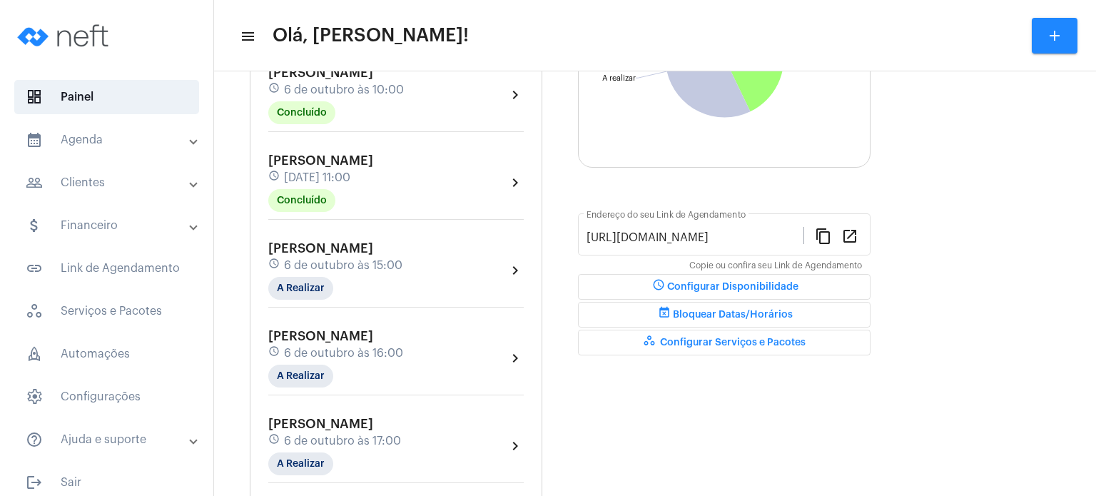
scroll to position [257, 0]
